Goal: Task Accomplishment & Management: Use online tool/utility

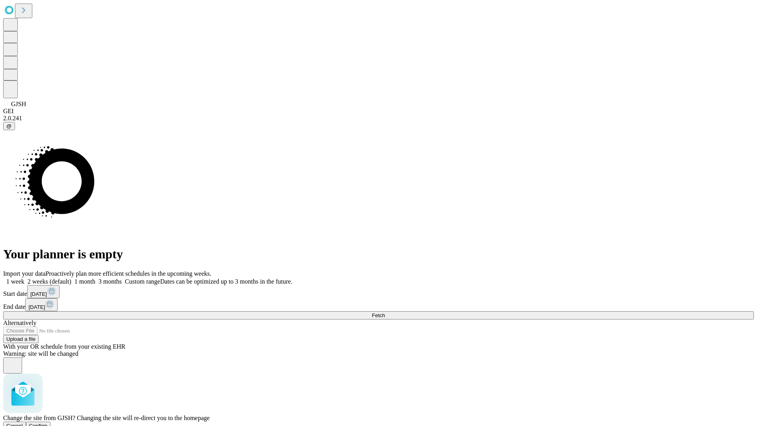
click at [48, 423] on span "Confirm" at bounding box center [38, 426] width 19 height 6
click at [95, 278] on label "1 month" at bounding box center [83, 281] width 24 height 7
click at [385, 312] on span "Fetch" at bounding box center [378, 315] width 13 height 6
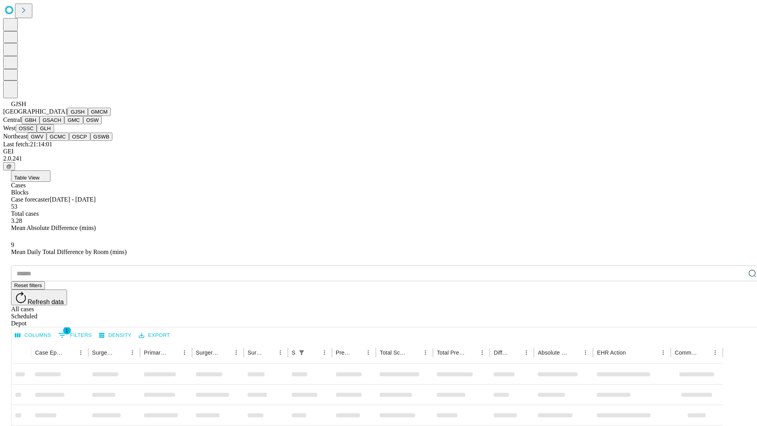
click at [88, 116] on button "GMCM" at bounding box center [99, 112] width 23 height 8
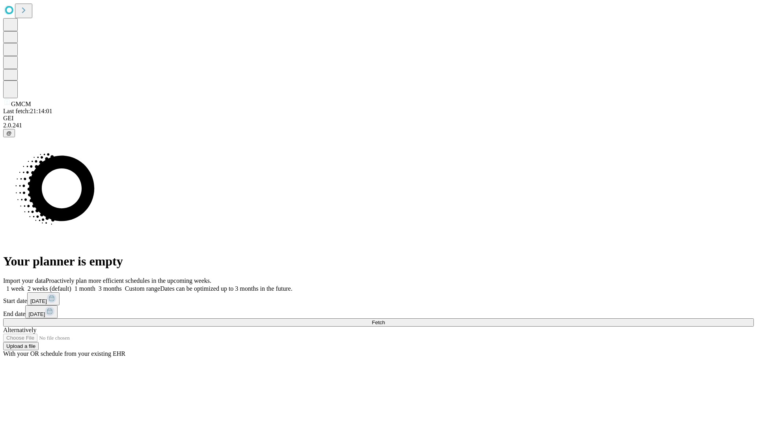
click at [95, 285] on label "1 month" at bounding box center [83, 288] width 24 height 7
click at [385, 319] on span "Fetch" at bounding box center [378, 322] width 13 height 6
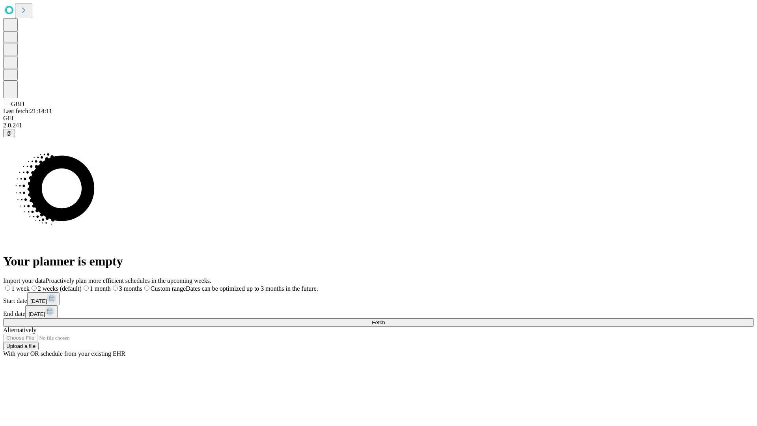
click at [111, 285] on label "1 month" at bounding box center [96, 288] width 29 height 7
click at [385, 319] on span "Fetch" at bounding box center [378, 322] width 13 height 6
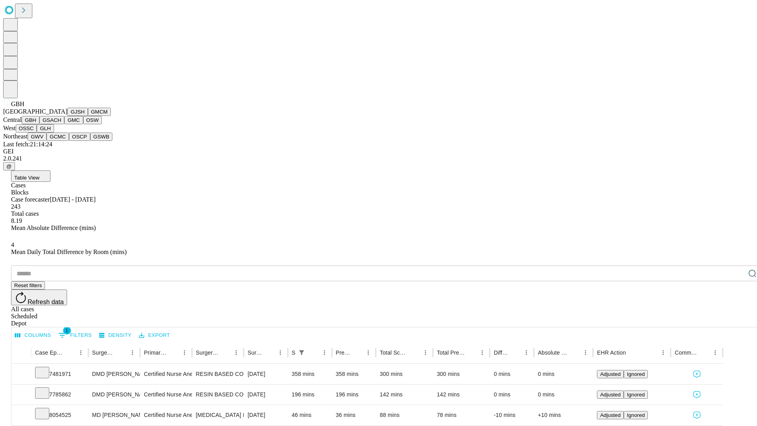
click at [61, 124] on button "GSACH" at bounding box center [51, 120] width 25 height 8
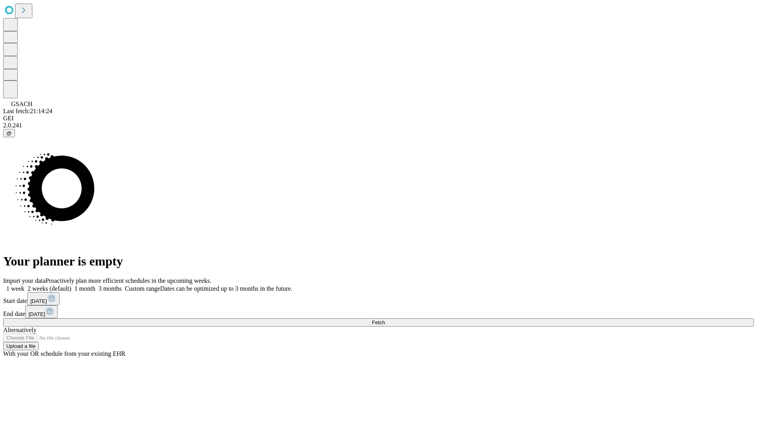
click at [95, 285] on label "1 month" at bounding box center [83, 288] width 24 height 7
click at [385, 319] on span "Fetch" at bounding box center [378, 322] width 13 height 6
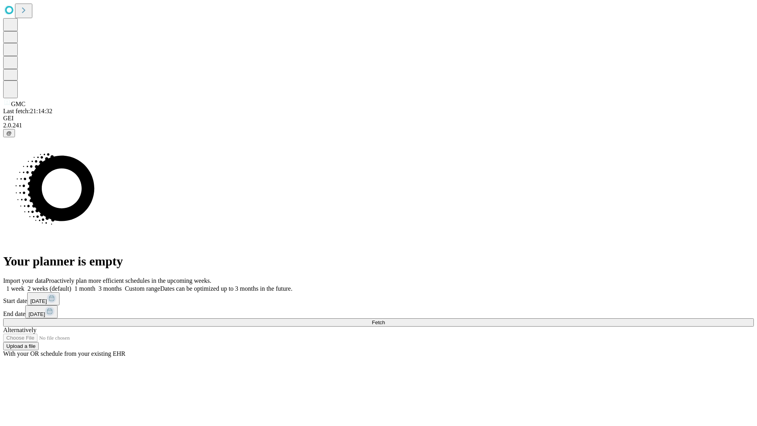
click at [95, 285] on label "1 month" at bounding box center [83, 288] width 24 height 7
click at [385, 319] on span "Fetch" at bounding box center [378, 322] width 13 height 6
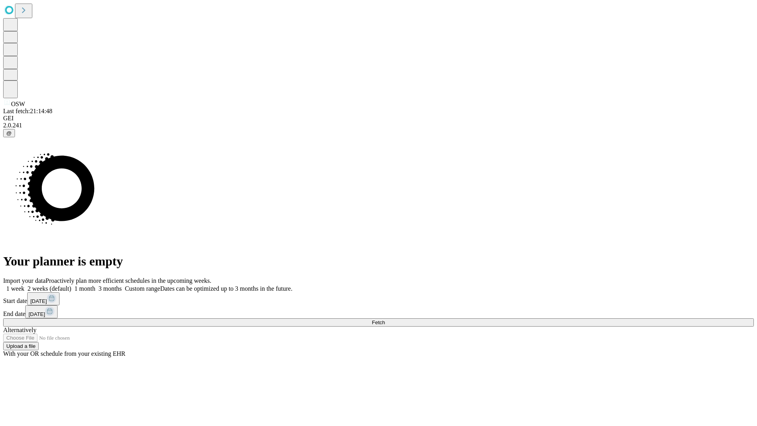
click at [385, 319] on span "Fetch" at bounding box center [378, 322] width 13 height 6
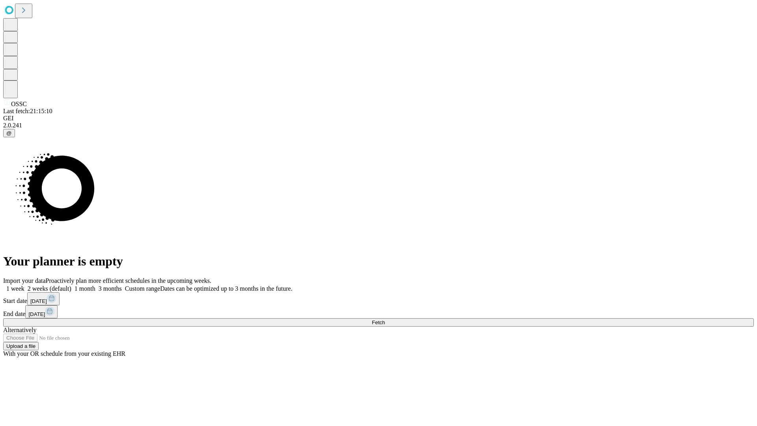
click at [95, 285] on label "1 month" at bounding box center [83, 288] width 24 height 7
click at [385, 319] on span "Fetch" at bounding box center [378, 322] width 13 height 6
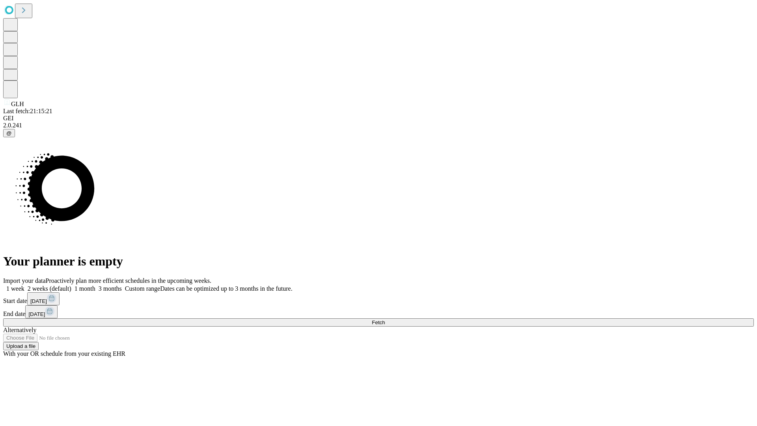
click at [95, 285] on label "1 month" at bounding box center [83, 288] width 24 height 7
click at [385, 319] on span "Fetch" at bounding box center [378, 322] width 13 height 6
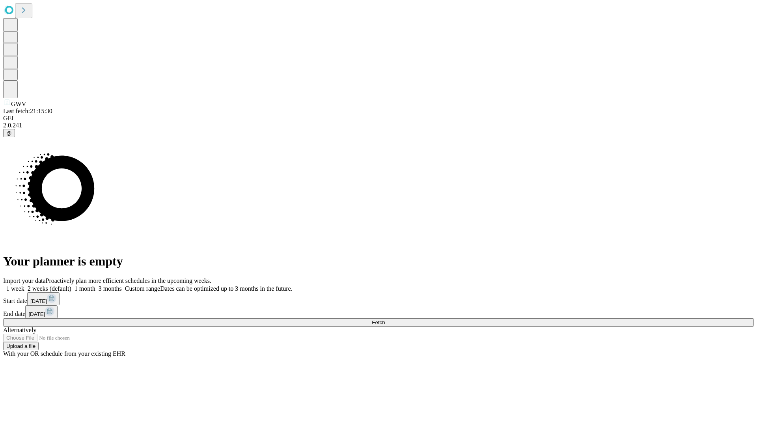
click at [95, 285] on label "1 month" at bounding box center [83, 288] width 24 height 7
click at [385, 319] on span "Fetch" at bounding box center [378, 322] width 13 height 6
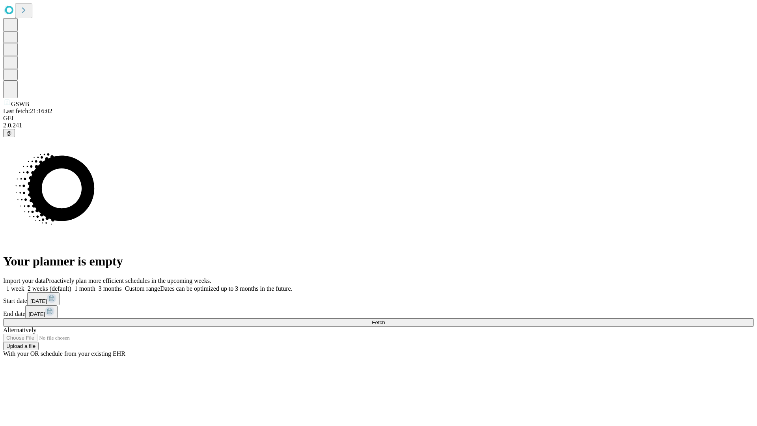
click at [95, 285] on label "1 month" at bounding box center [83, 288] width 24 height 7
click at [385, 319] on span "Fetch" at bounding box center [378, 322] width 13 height 6
